Goal: Task Accomplishment & Management: Manage account settings

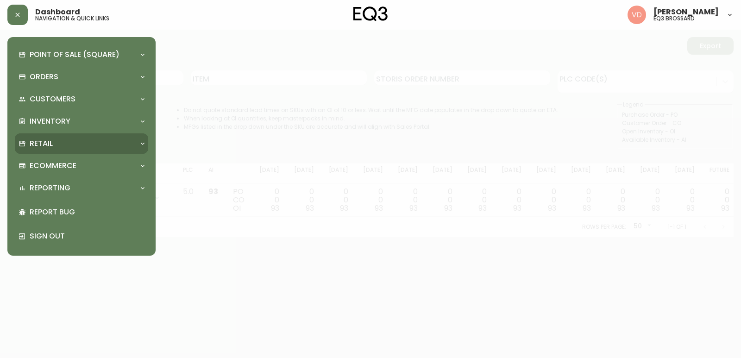
click at [43, 146] on p "Retail" at bounding box center [41, 143] width 23 height 10
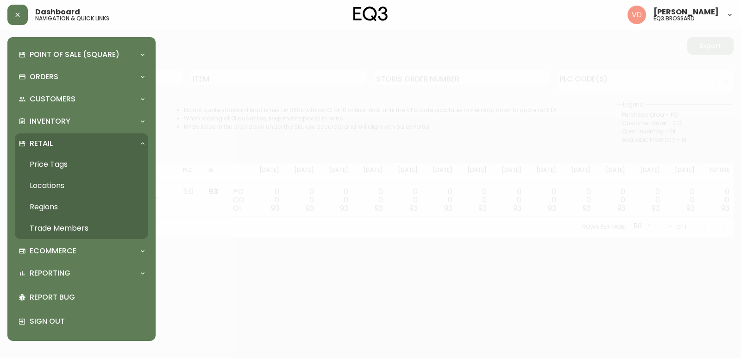
click at [39, 228] on link "Trade Members" at bounding box center [81, 228] width 133 height 21
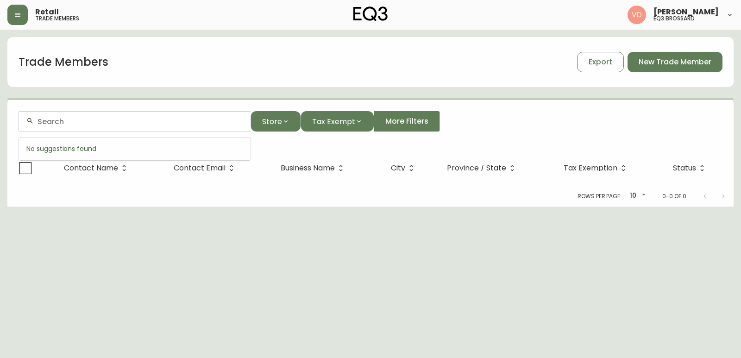
click at [75, 123] on input "text" at bounding box center [140, 121] width 206 height 9
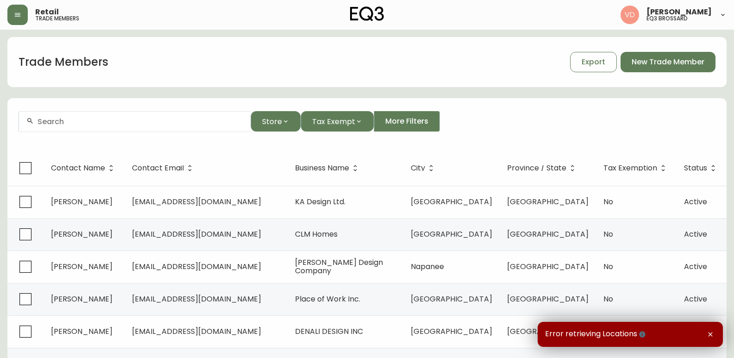
drag, startPoint x: 495, startPoint y: 92, endPoint x: 477, endPoint y: 98, distance: 18.4
click at [495, 92] on div "Trade Members Export New Trade Member Store Tax Exempt More Filters Contact Nam…" at bounding box center [366, 283] width 719 height 493
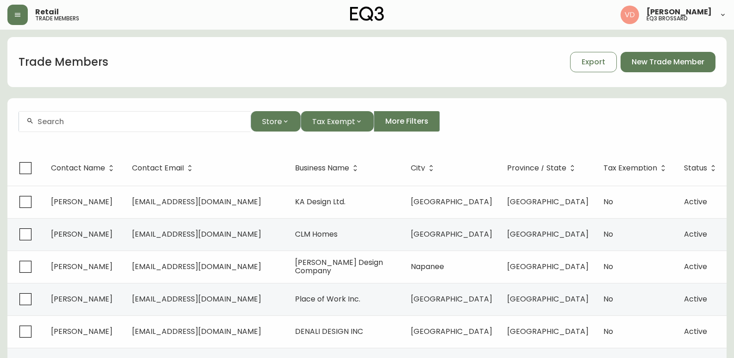
click at [131, 127] on div at bounding box center [134, 121] width 231 height 21
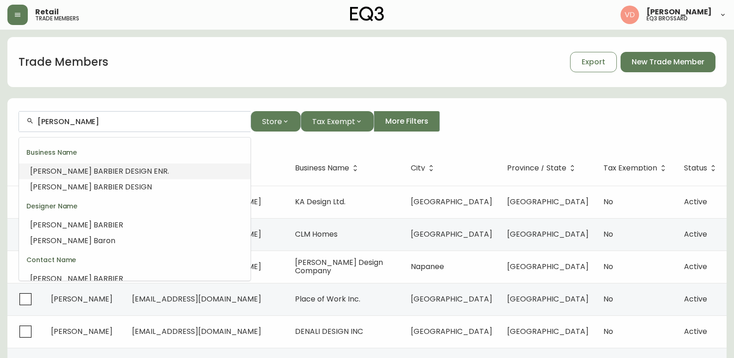
click at [115, 167] on span "BIER DESIGN ENR." at bounding box center [138, 171] width 61 height 11
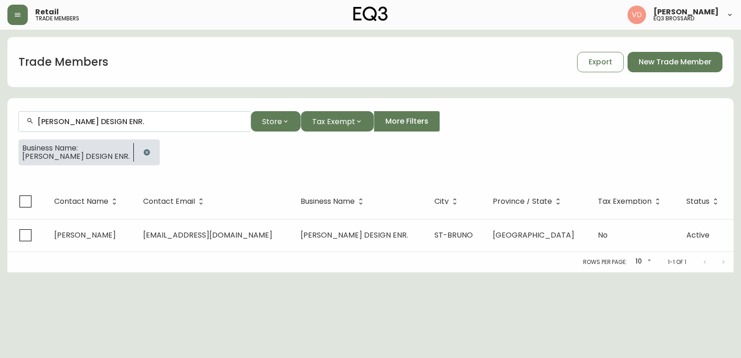
type input "[PERSON_NAME] DESIGN ENR."
click at [462, 272] on html "Retail trade members [PERSON_NAME] eq3 [PERSON_NAME] Trade Members Export New T…" at bounding box center [370, 136] width 741 height 272
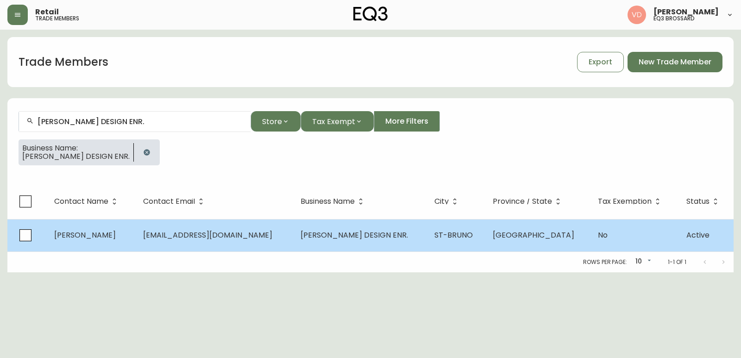
click at [213, 236] on span "[EMAIL_ADDRESS][DOMAIN_NAME]" at bounding box center [207, 235] width 129 height 11
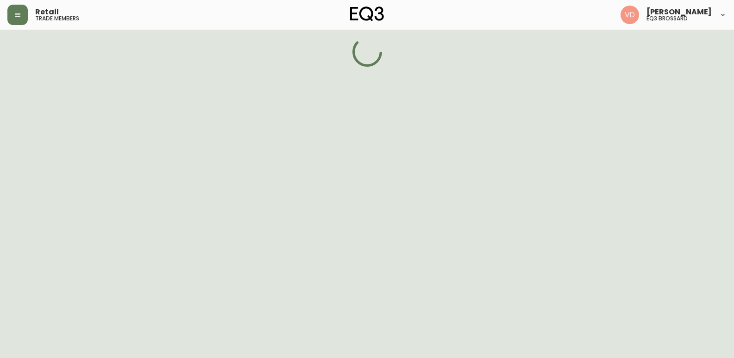
select select "QC"
select select "CA"
select select "CA_FR"
select select "Other"
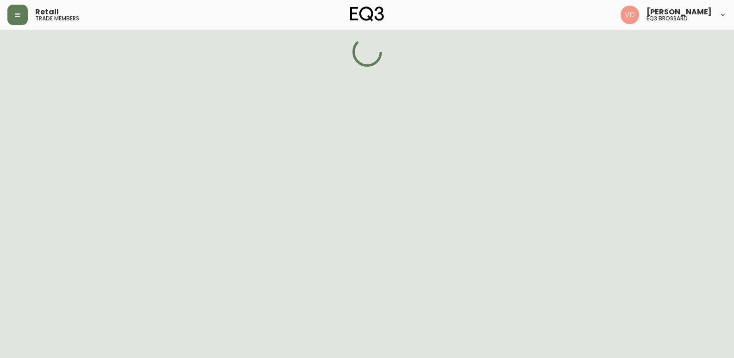
select select "false"
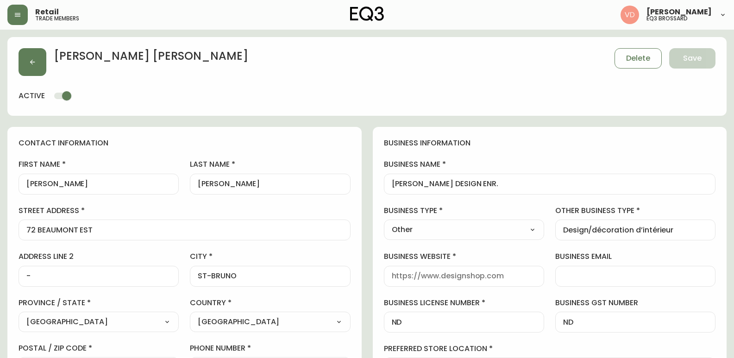
type input "EQ3 Brossard"
select select "cjw10z96u00fa6gs0941re9ze"
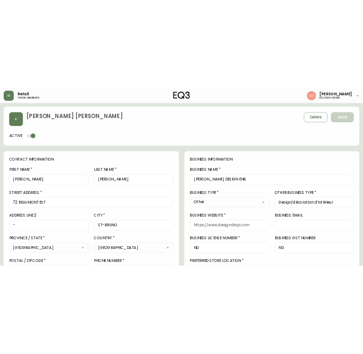
scroll to position [46, 0]
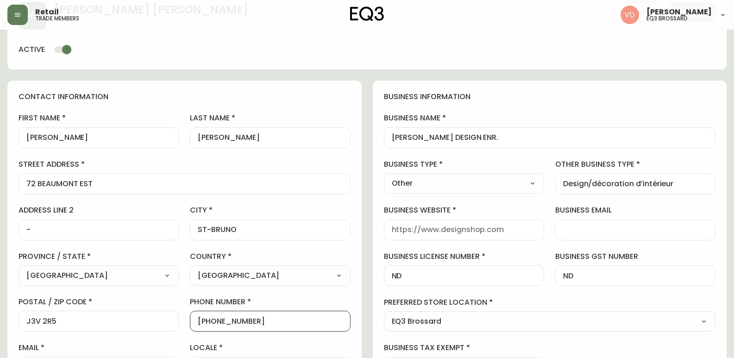
drag, startPoint x: 262, startPoint y: 321, endPoint x: 208, endPoint y: 318, distance: 53.8
click at [208, 318] on input "[PHONE_NUMBER]" at bounding box center [270, 321] width 144 height 9
drag, startPoint x: 505, startPoint y: 137, endPoint x: 365, endPoint y: 122, distance: 141.6
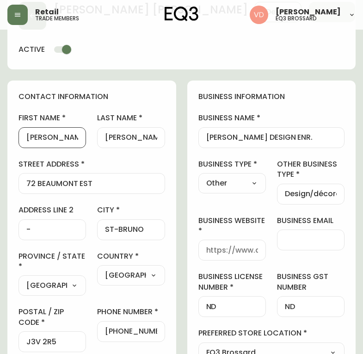
drag, startPoint x: 75, startPoint y: 139, endPoint x: 2, endPoint y: 134, distance: 73.3
drag, startPoint x: 138, startPoint y: 141, endPoint x: 102, endPoint y: 144, distance: 36.3
click at [102, 144] on div "[PERSON_NAME]" at bounding box center [131, 137] width 68 height 21
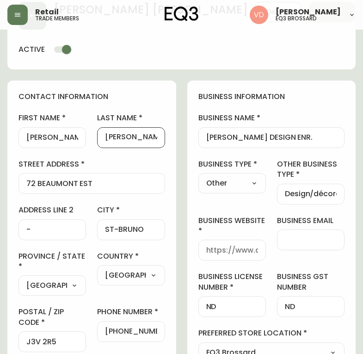
scroll to position [0, 0]
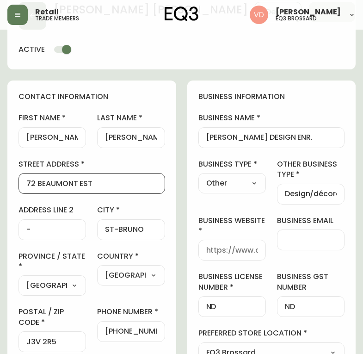
drag, startPoint x: 106, startPoint y: 184, endPoint x: 13, endPoint y: 182, distance: 93.1
click at [13, 182] on div "contact information first name [PERSON_NAME] last name [PERSON_NAME][GEOGRAPHIC…" at bounding box center [91, 245] width 169 height 329
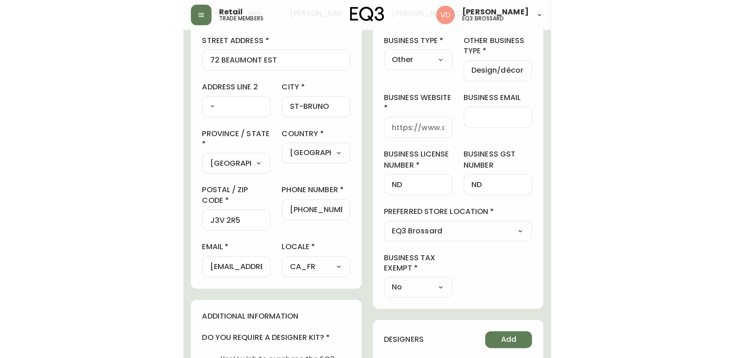
scroll to position [231, 0]
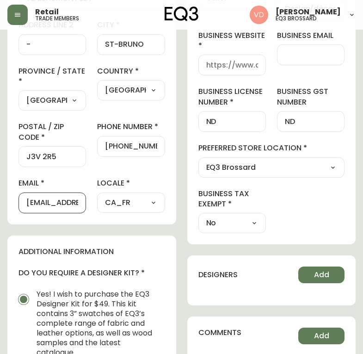
drag, startPoint x: 25, startPoint y: 202, endPoint x: 70, endPoint y: 205, distance: 45.5
click at [70, 205] on div "[EMAIL_ADDRESS][DOMAIN_NAME]" at bounding box center [53, 203] width 68 height 21
click at [70, 205] on input "[EMAIL_ADDRESS][DOMAIN_NAME]" at bounding box center [52, 203] width 52 height 9
click at [69, 205] on input "[EMAIL_ADDRESS][DOMAIN_NAME]" at bounding box center [52, 203] width 52 height 9
